Goal: Task Accomplishment & Management: Use online tool/utility

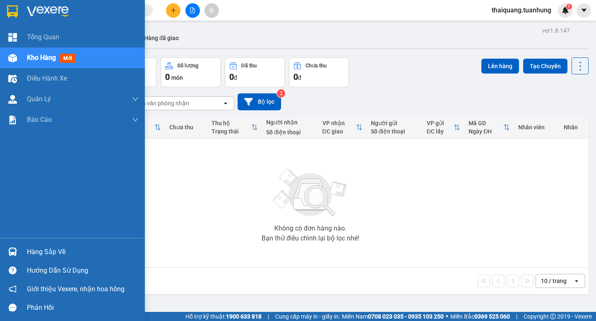
click at [44, 249] on div "Hàng sắp về" at bounding box center [83, 252] width 112 height 12
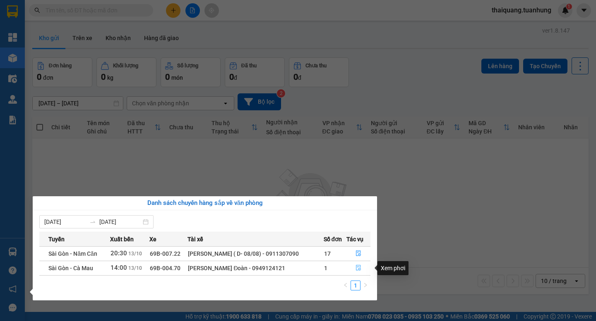
click at [356, 266] on icon "file-done" at bounding box center [358, 268] width 6 height 6
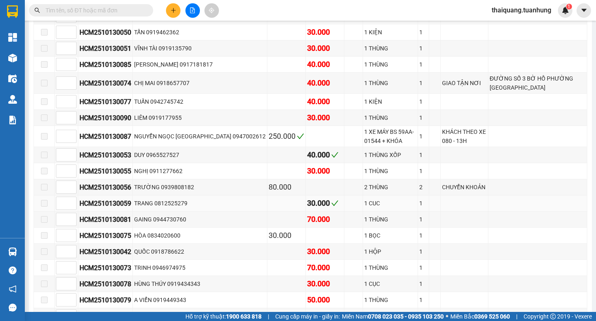
scroll to position [653, 0]
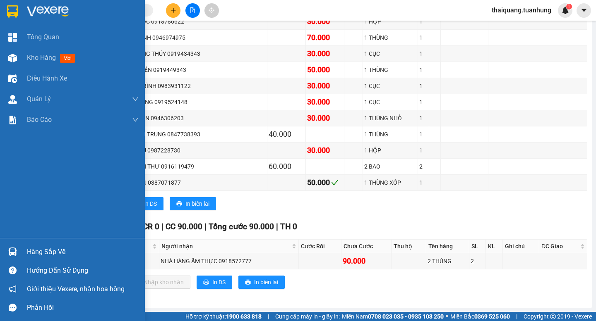
click at [36, 252] on div "Hàng sắp về" at bounding box center [83, 252] width 112 height 12
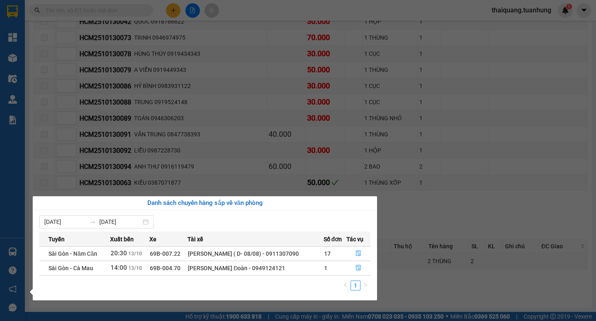
click at [495, 183] on section "Kết quả tìm kiếm ( 0 ) Bộ lọc No Data thaiquang.tuanhung 1 Tổng Quan Kho hàng m…" at bounding box center [298, 160] width 596 height 321
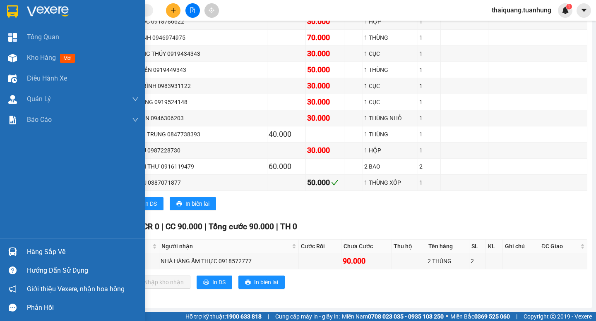
click at [37, 250] on div "Hàng sắp về" at bounding box center [83, 252] width 112 height 12
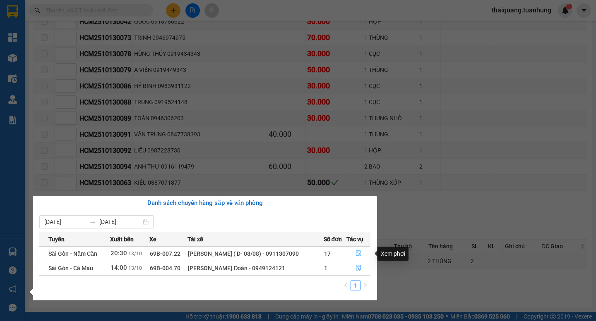
click at [357, 254] on icon "file-done" at bounding box center [358, 254] width 6 height 6
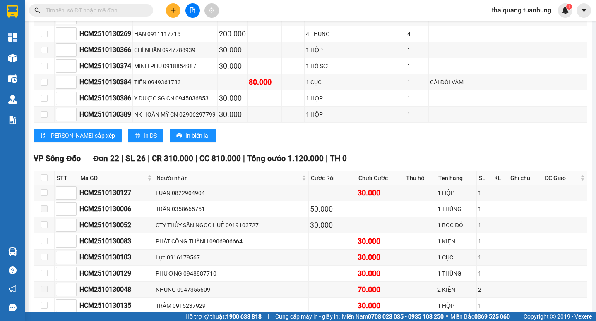
scroll to position [1343, 0]
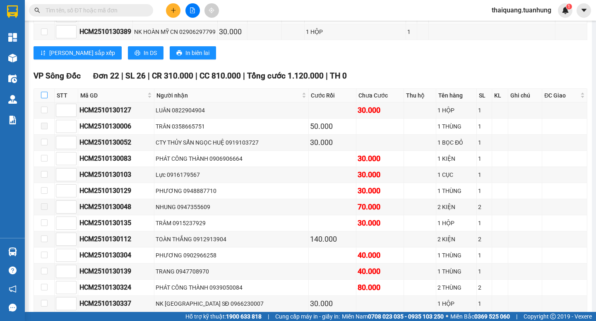
click at [44, 98] on input "checkbox" at bounding box center [44, 95] width 7 height 7
checkbox input "true"
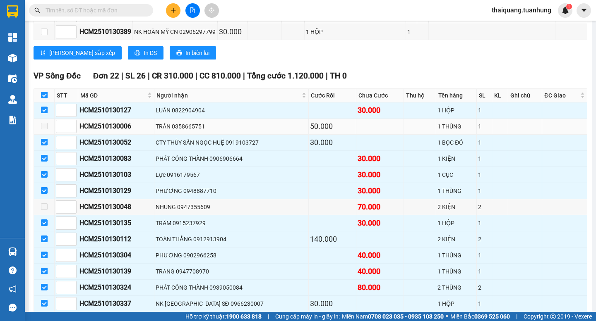
checkbox input "true"
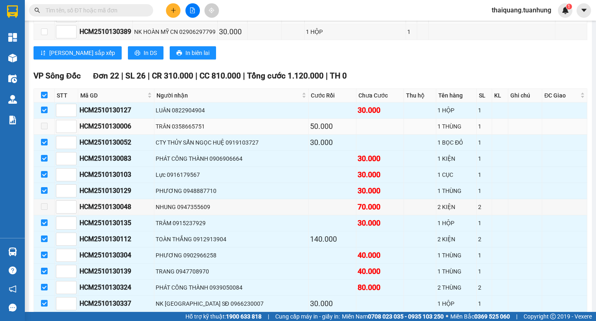
checkbox input "true"
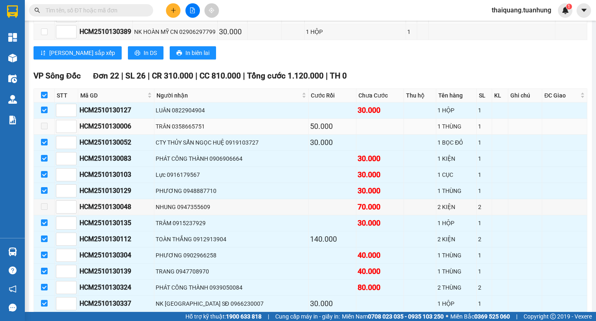
checkbox input "true"
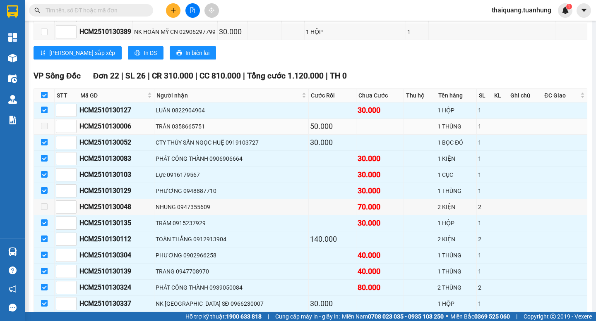
checkbox input "true"
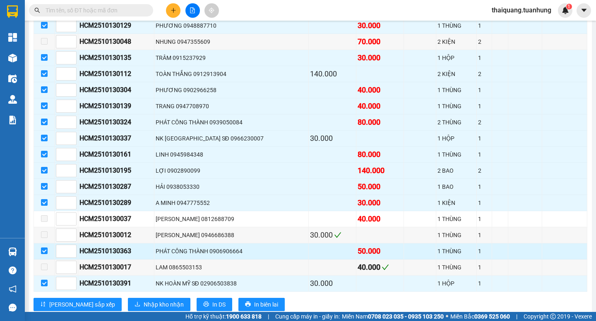
scroll to position [1591, 0]
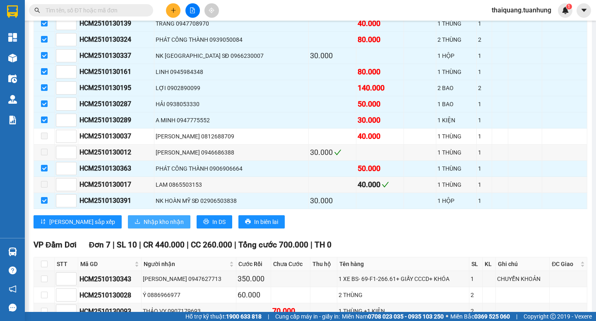
click at [144, 227] on span "Nhập kho nhận" at bounding box center [164, 222] width 40 height 9
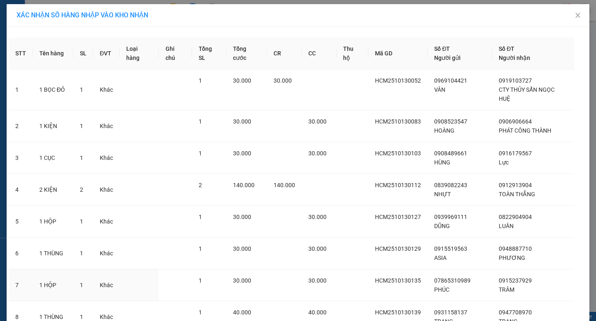
scroll to position [350, 0]
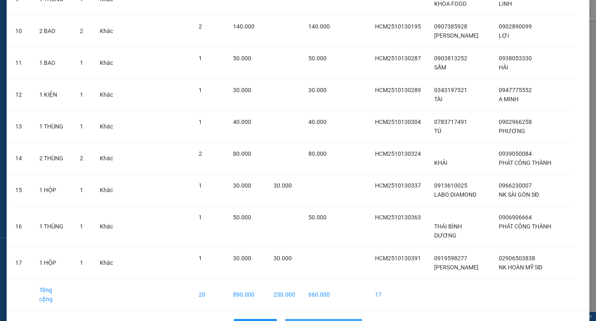
click at [341, 321] on span "Nhập hàng kho nhận" at bounding box center [328, 325] width 55 height 9
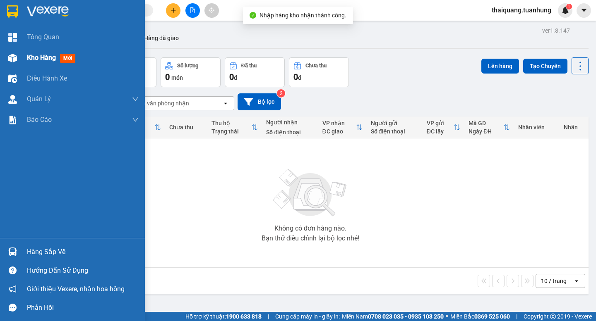
click at [38, 52] on div "Kho hàng mới" at bounding box center [83, 58] width 112 height 21
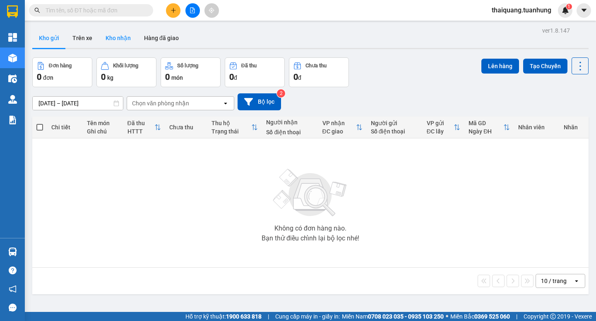
click at [120, 38] on button "Kho nhận" at bounding box center [118, 38] width 38 height 20
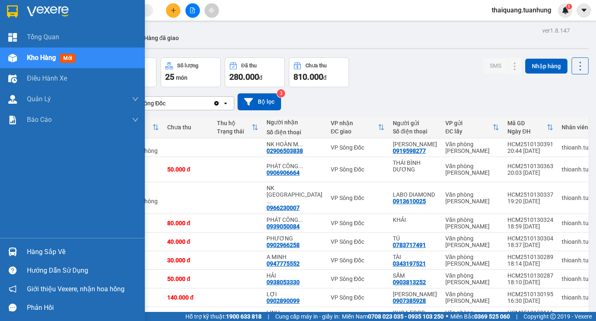
click at [44, 249] on div "Hàng sắp về" at bounding box center [83, 252] width 112 height 12
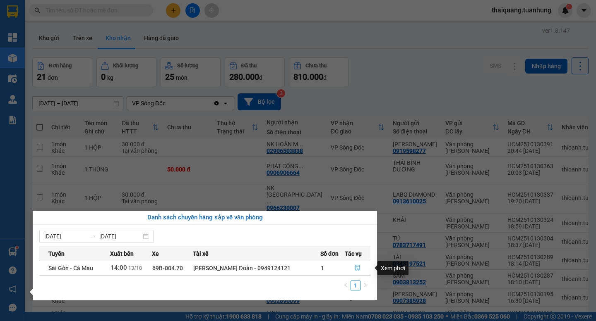
click at [360, 267] on button "button" at bounding box center [357, 268] width 25 height 13
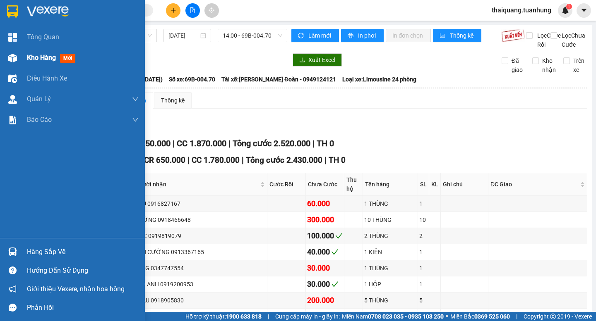
click at [36, 55] on span "Kho hàng" at bounding box center [41, 58] width 29 height 8
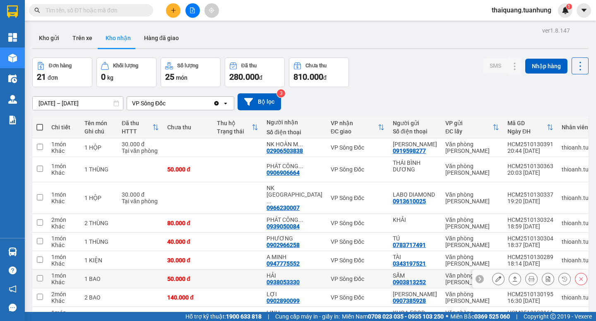
scroll to position [70, 0]
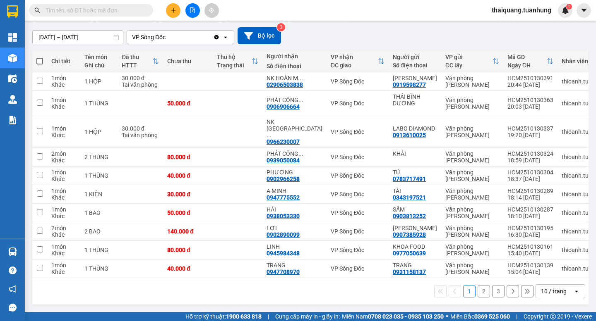
click at [477, 292] on button "2" at bounding box center [483, 291] width 12 height 12
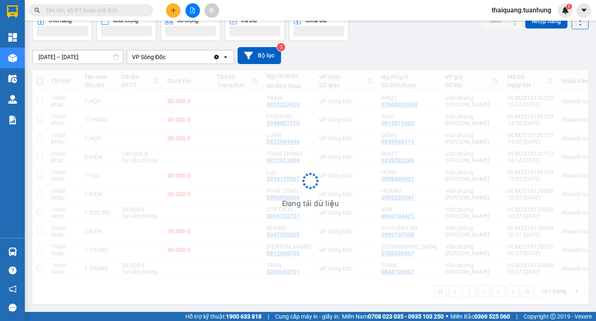
scroll to position [50, 0]
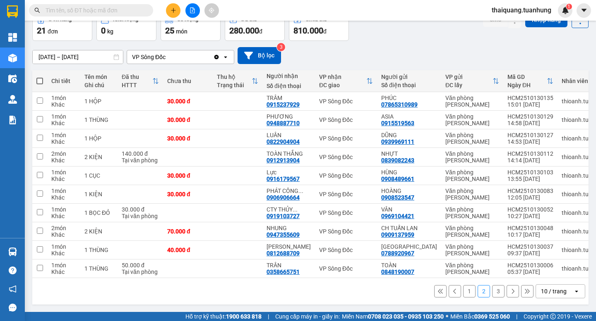
click at [557, 295] on div "10 / trang" at bounding box center [554, 292] width 26 height 8
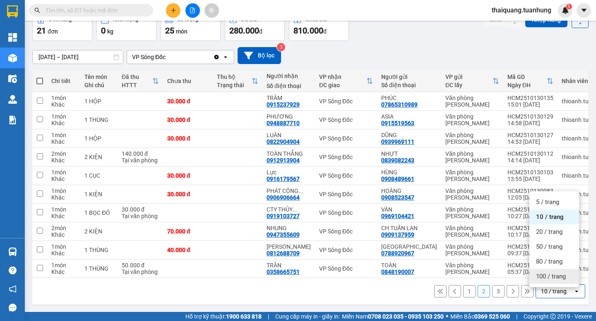
click at [545, 276] on span "100 / trang" at bounding box center [551, 277] width 30 height 8
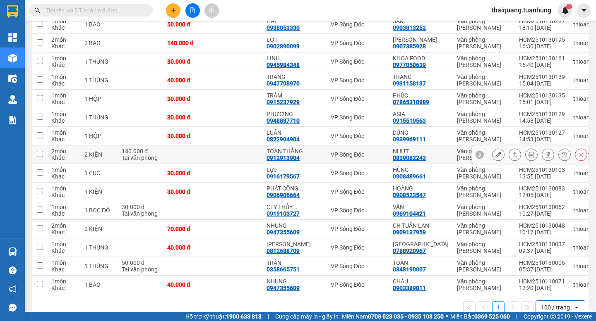
scroll to position [0, 0]
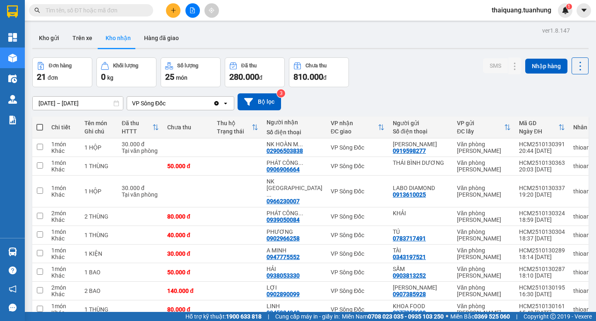
click at [113, 38] on button "Kho nhận" at bounding box center [118, 38] width 38 height 20
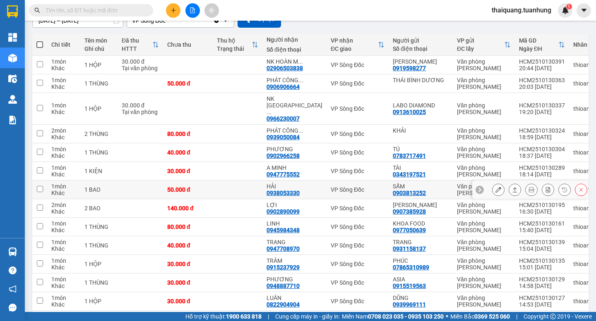
scroll to position [166, 0]
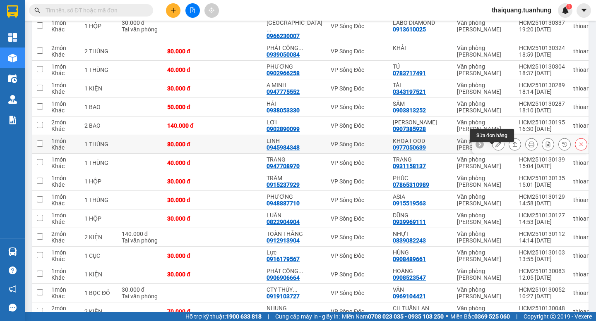
click at [495, 147] on icon at bounding box center [498, 145] width 6 height 6
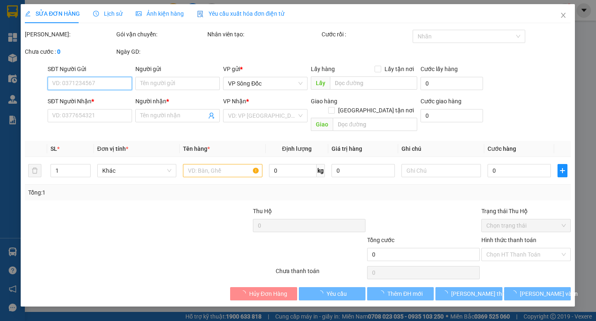
type input "0977050639"
type input "KHOA FOOD"
type input "0945984348"
type input "LINH"
type input "80.000"
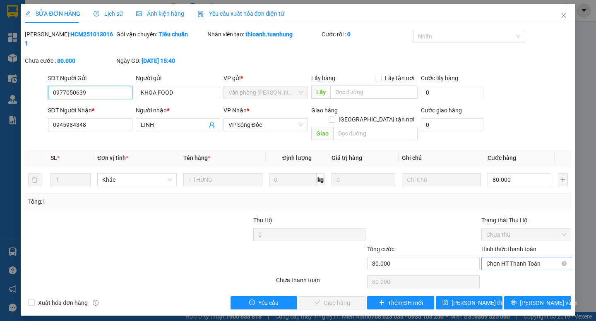
click at [520, 258] on span "Chọn HT Thanh Toán" at bounding box center [526, 264] width 80 height 12
click at [515, 260] on div "Tại văn phòng" at bounding box center [526, 262] width 80 height 9
type input "0"
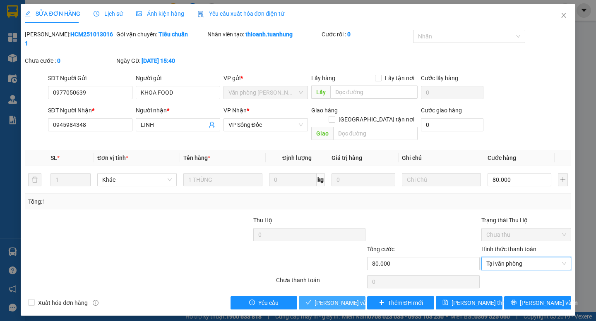
click at [333, 299] on span "[PERSON_NAME] và Giao hàng" at bounding box center [353, 303] width 79 height 9
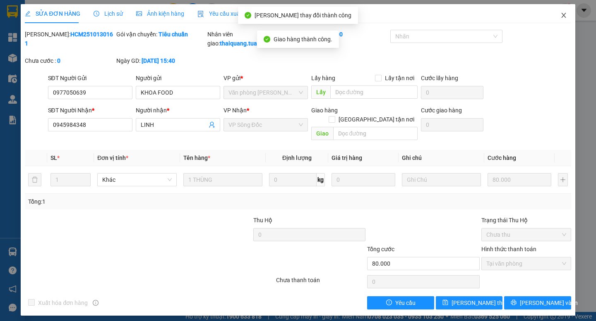
click at [565, 13] on icon "close" at bounding box center [563, 15] width 7 height 7
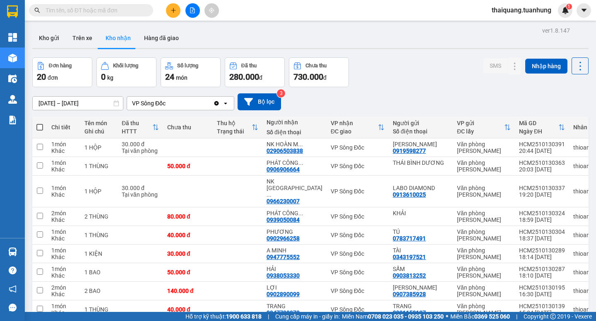
click at [114, 38] on button "Kho nhận" at bounding box center [118, 38] width 38 height 20
click at [158, 34] on button "Hàng đã giao" at bounding box center [161, 38] width 48 height 20
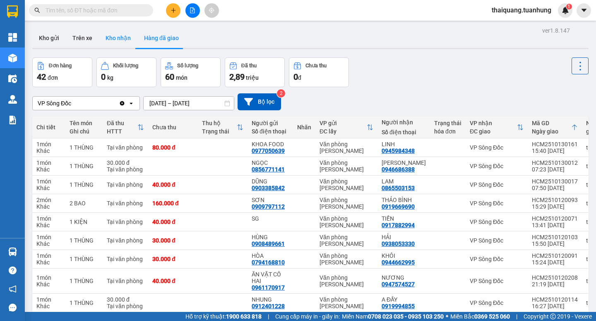
click at [114, 38] on button "Kho nhận" at bounding box center [118, 38] width 38 height 20
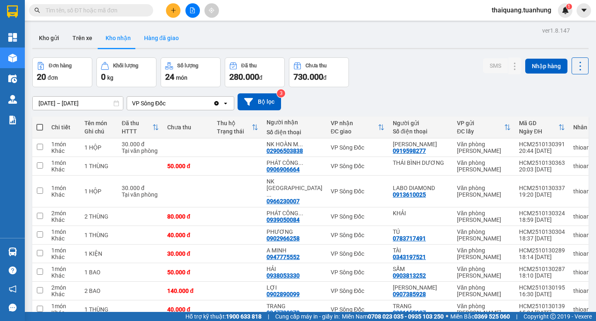
click at [158, 39] on button "Hàng đã giao" at bounding box center [161, 38] width 48 height 20
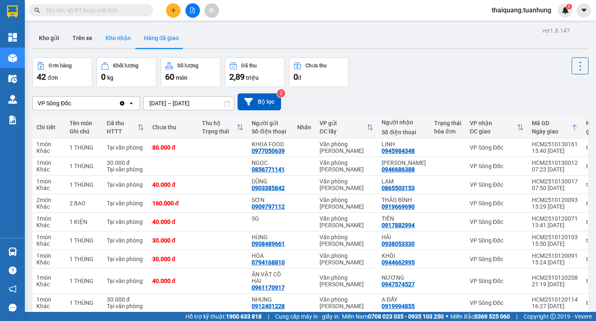
click at [120, 36] on button "Kho nhận" at bounding box center [118, 38] width 38 height 20
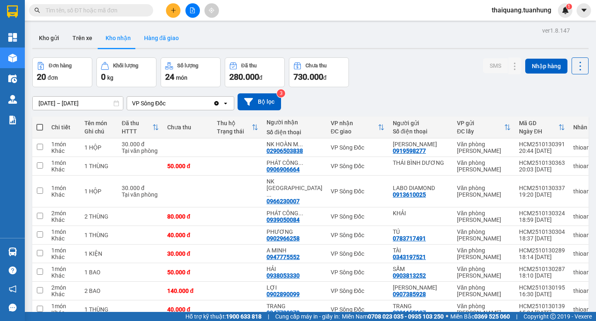
click at [152, 37] on button "Hàng đã giao" at bounding box center [161, 38] width 48 height 20
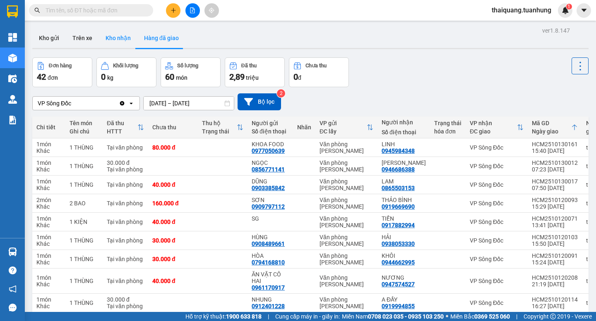
click at [108, 38] on button "Kho nhận" at bounding box center [118, 38] width 38 height 20
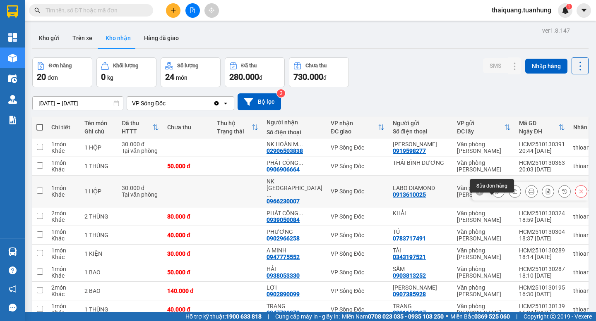
click at [495, 194] on icon at bounding box center [498, 192] width 6 height 6
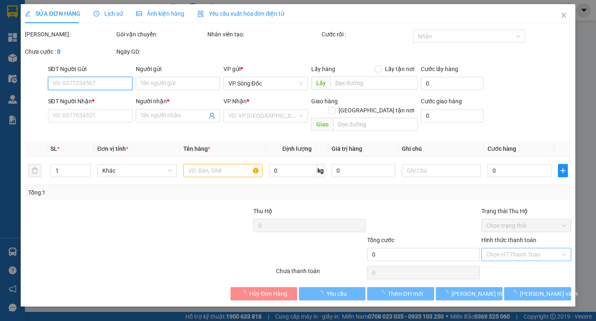
type input "0913610025"
type input "LABO DIAMOND"
type input "0966230007"
type input "NK SÀI GÒN SĐ"
type input "30.000"
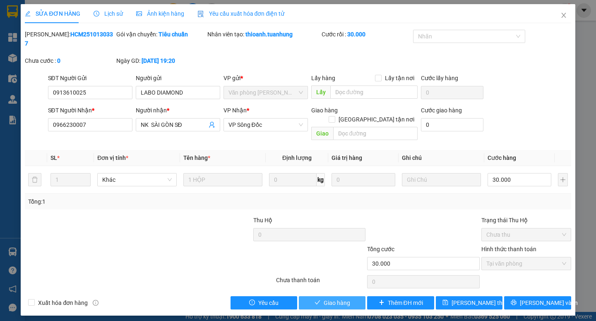
click at [330, 299] on span "Giao hàng" at bounding box center [337, 303] width 26 height 9
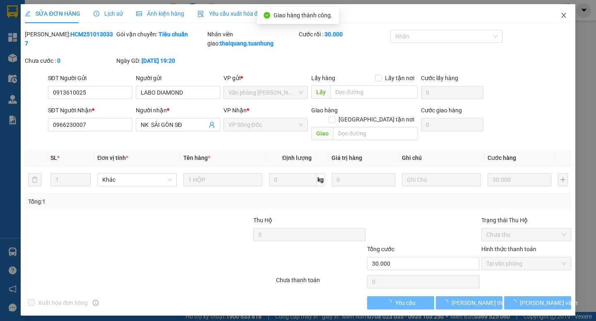
click at [561, 14] on icon "close" at bounding box center [563, 15] width 5 height 5
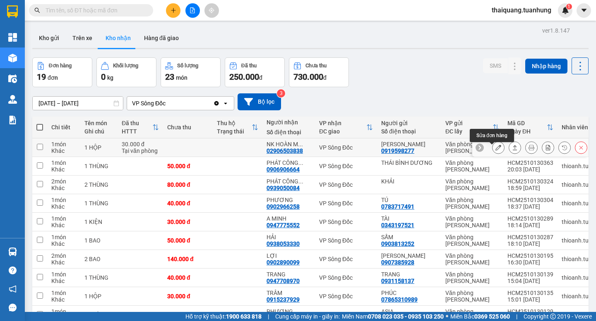
click at [495, 151] on icon at bounding box center [498, 148] width 6 height 6
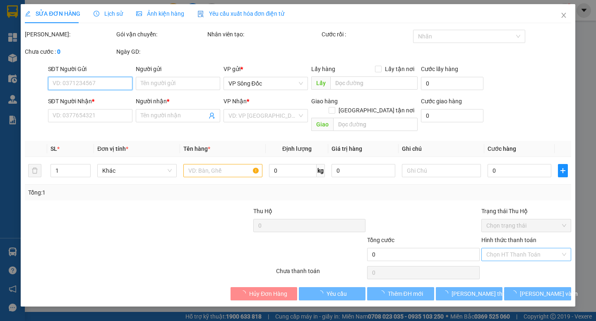
type input "0919598277"
type input "[PERSON_NAME]"
type input "02906503838"
type input "NK HOÀN MỸ SĐ"
type input "30.000"
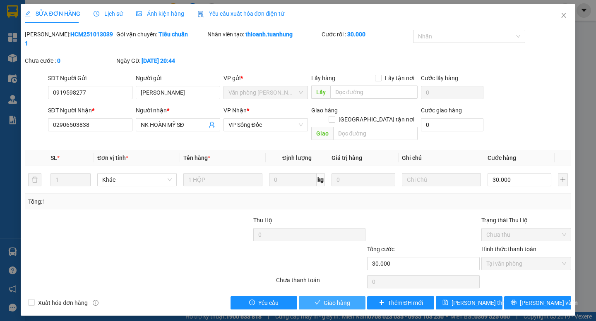
click at [343, 299] on span "Giao hàng" at bounding box center [337, 303] width 26 height 9
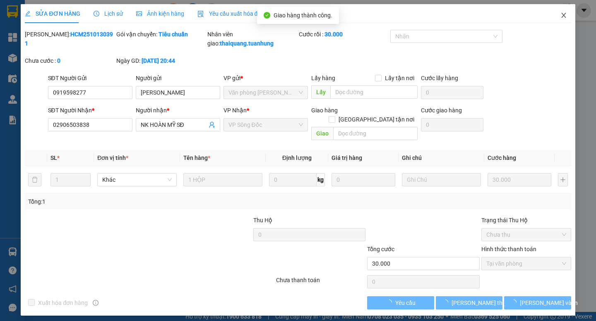
click at [561, 14] on icon "close" at bounding box center [563, 15] width 7 height 7
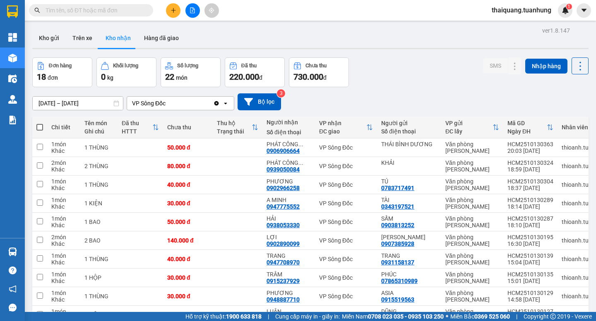
click at [122, 37] on button "Kho nhận" at bounding box center [118, 38] width 38 height 20
click at [116, 39] on button "Kho nhận" at bounding box center [118, 38] width 38 height 20
click at [50, 39] on button "Kho gửi" at bounding box center [49, 38] width 34 height 20
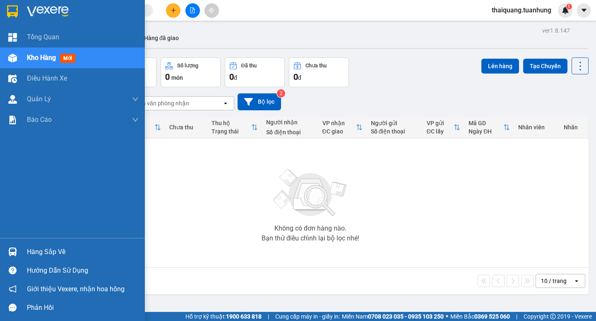
click at [38, 252] on div "Hàng sắp về" at bounding box center [83, 252] width 112 height 12
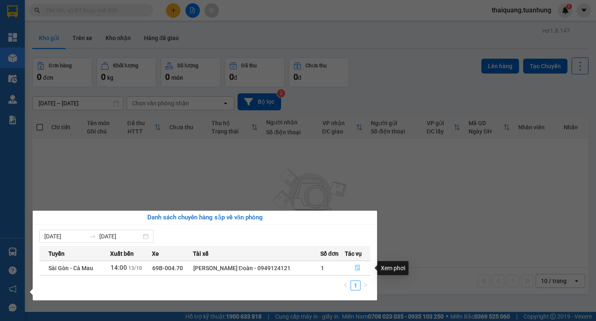
click at [356, 267] on icon "file-done" at bounding box center [357, 269] width 5 height 6
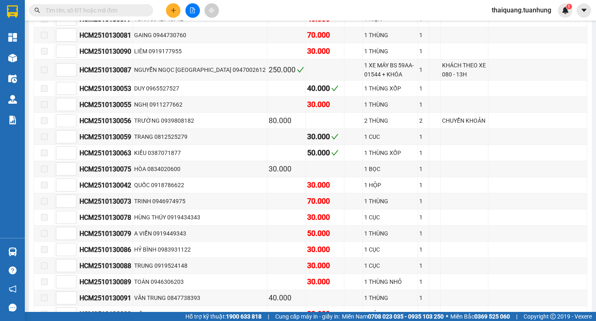
scroll to position [653, 0]
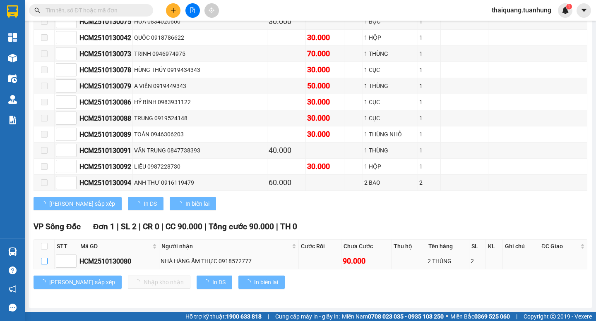
click at [42, 264] on input "checkbox" at bounding box center [44, 261] width 7 height 7
checkbox input "true"
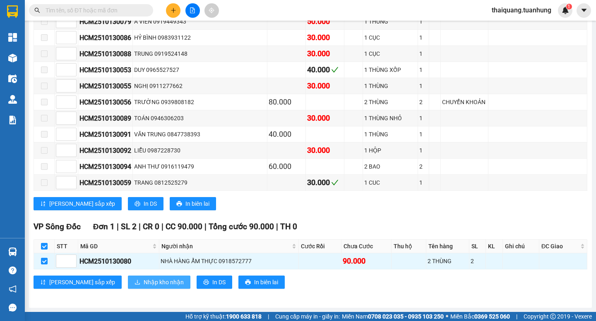
click at [144, 283] on span "Nhập kho nhận" at bounding box center [164, 282] width 40 height 9
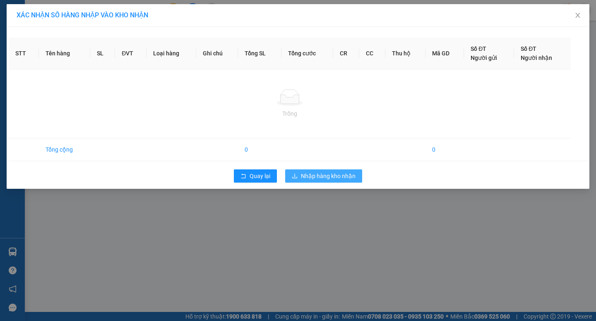
click at [336, 175] on span "Nhập hàng kho nhận" at bounding box center [328, 176] width 55 height 9
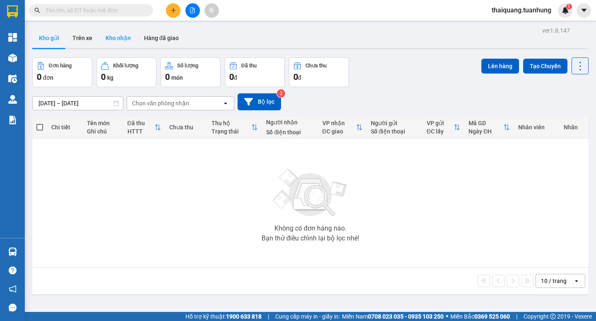
click at [118, 41] on button "Kho nhận" at bounding box center [118, 38] width 38 height 20
